Goal: Find specific page/section: Find specific page/section

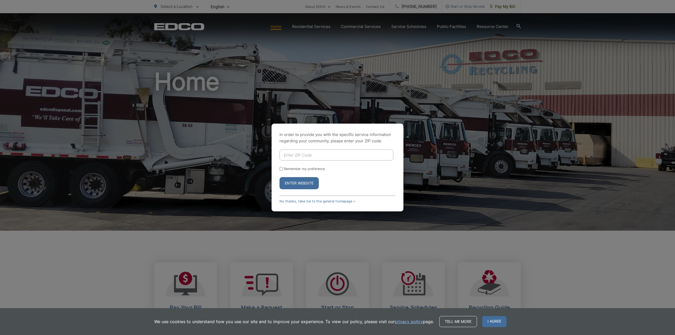
click at [304, 155] on input "Enter ZIP Code" at bounding box center [336, 154] width 114 height 11
type input "92064"
click at [316, 202] on link "No thanks, take me to the general homepage >" at bounding box center [317, 201] width 76 height 4
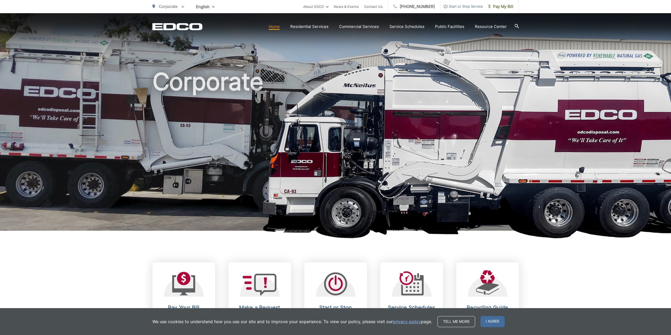
click at [183, 5] on span at bounding box center [182, 6] width 3 height 6
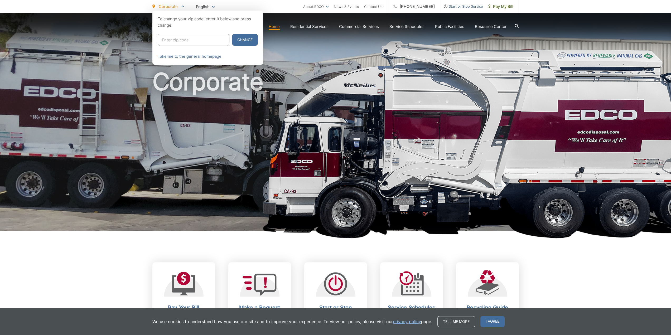
click at [192, 46] on input "Enter zip code" at bounding box center [194, 40] width 72 height 12
type input "92064"
click at [232, 34] on button "Change" at bounding box center [245, 40] width 26 height 12
